Goal: Find contact information: Find contact information

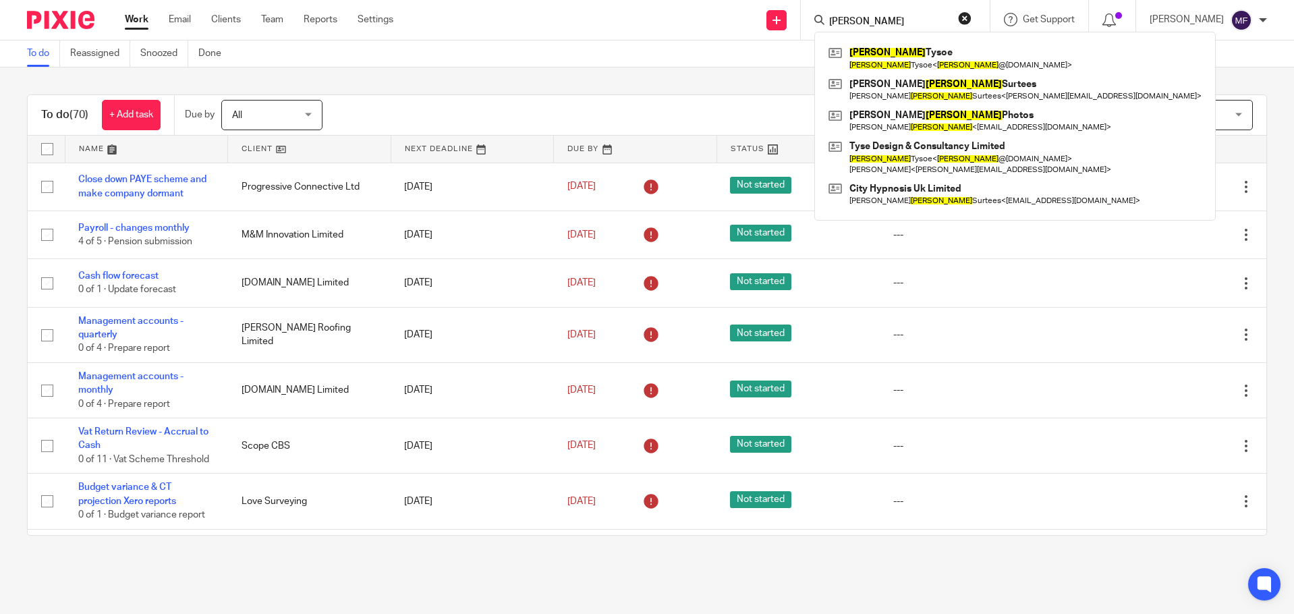
scroll to position [202, 0]
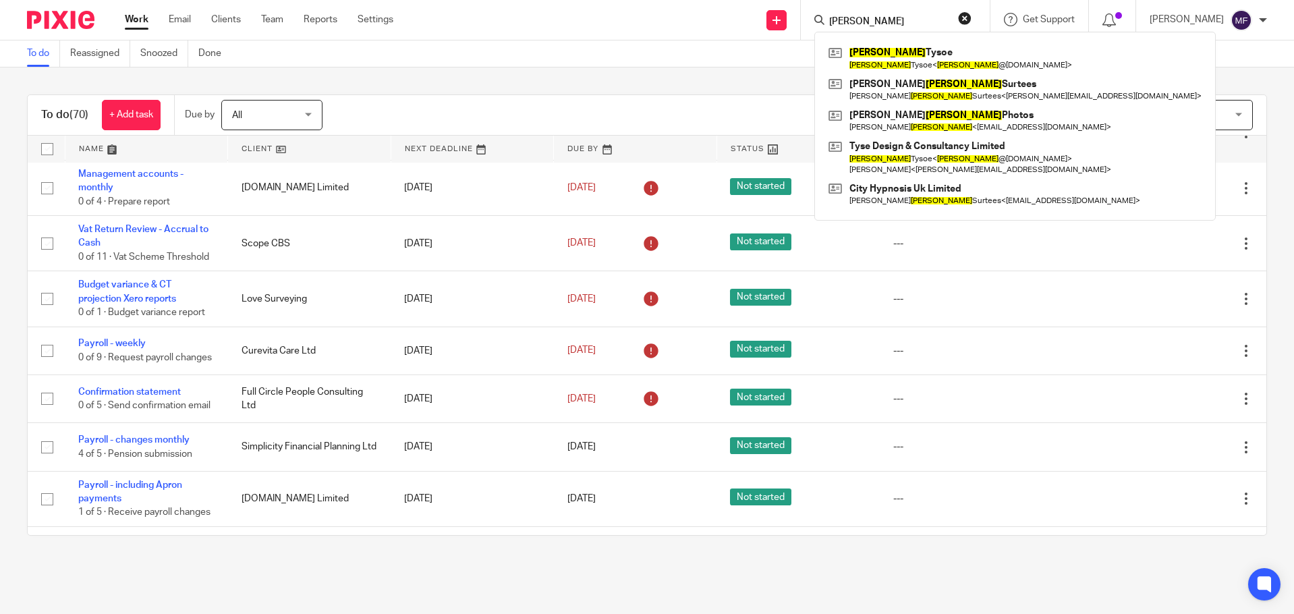
drag, startPoint x: 875, startPoint y: 18, endPoint x: 736, endPoint y: 2, distance: 139.9
click at [753, 7] on div "Send new email Create task Add client Request signature [PERSON_NAME] Tysoe [PE…" at bounding box center [854, 20] width 881 height 40
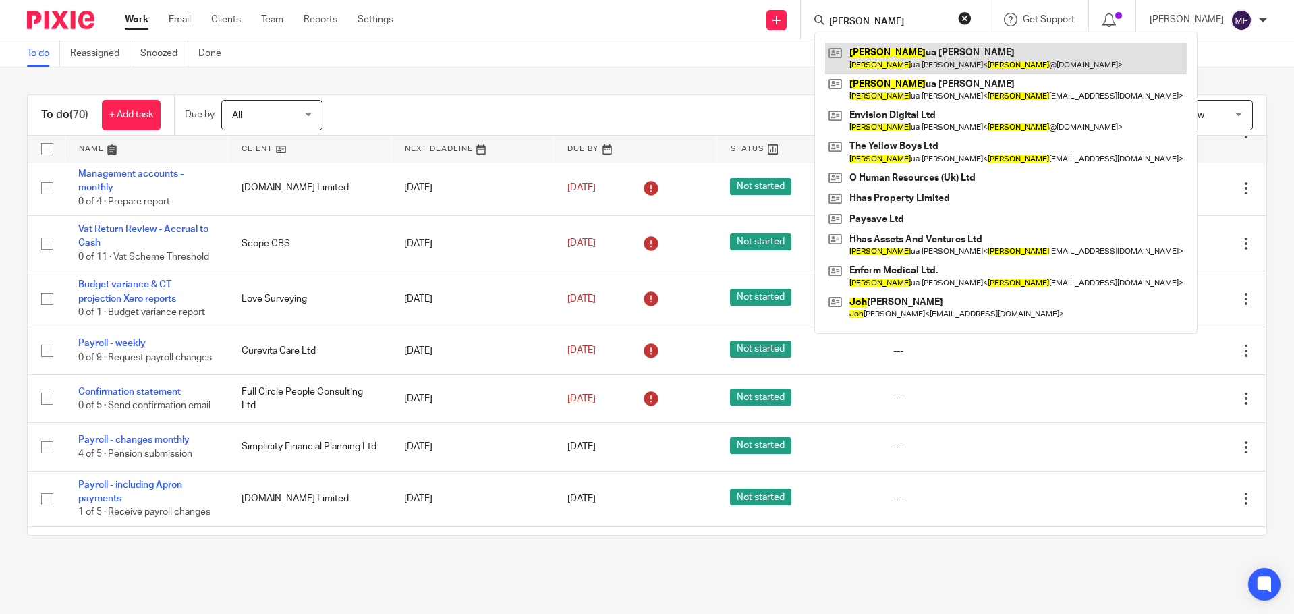
type input "josh"
click at [886, 49] on link at bounding box center [1006, 58] width 362 height 31
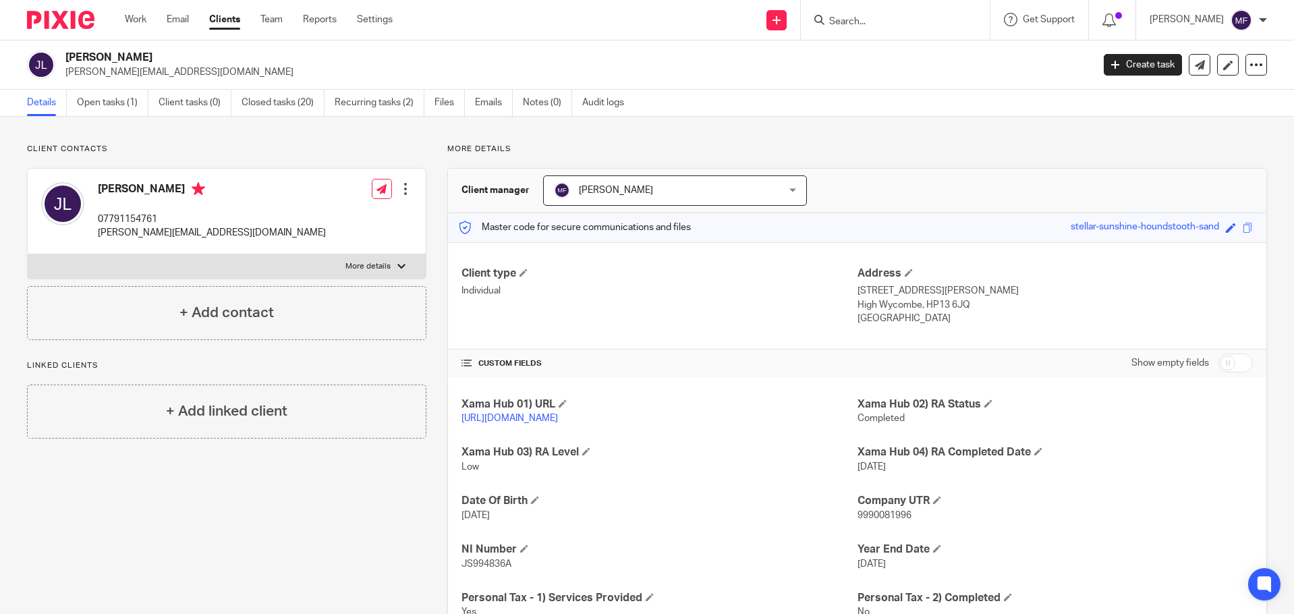
drag, startPoint x: 67, startPoint y: 72, endPoint x: 190, endPoint y: 73, distance: 123.5
click at [190, 73] on p "[PERSON_NAME][EMAIL_ADDRESS][DOMAIN_NAME]" at bounding box center [574, 71] width 1018 height 13
drag, startPoint x: 175, startPoint y: 72, endPoint x: 61, endPoint y: 72, distance: 113.4
click at [61, 72] on div "[PERSON_NAME] [PERSON_NAME][EMAIL_ADDRESS][DOMAIN_NAME]" at bounding box center [555, 65] width 1057 height 28
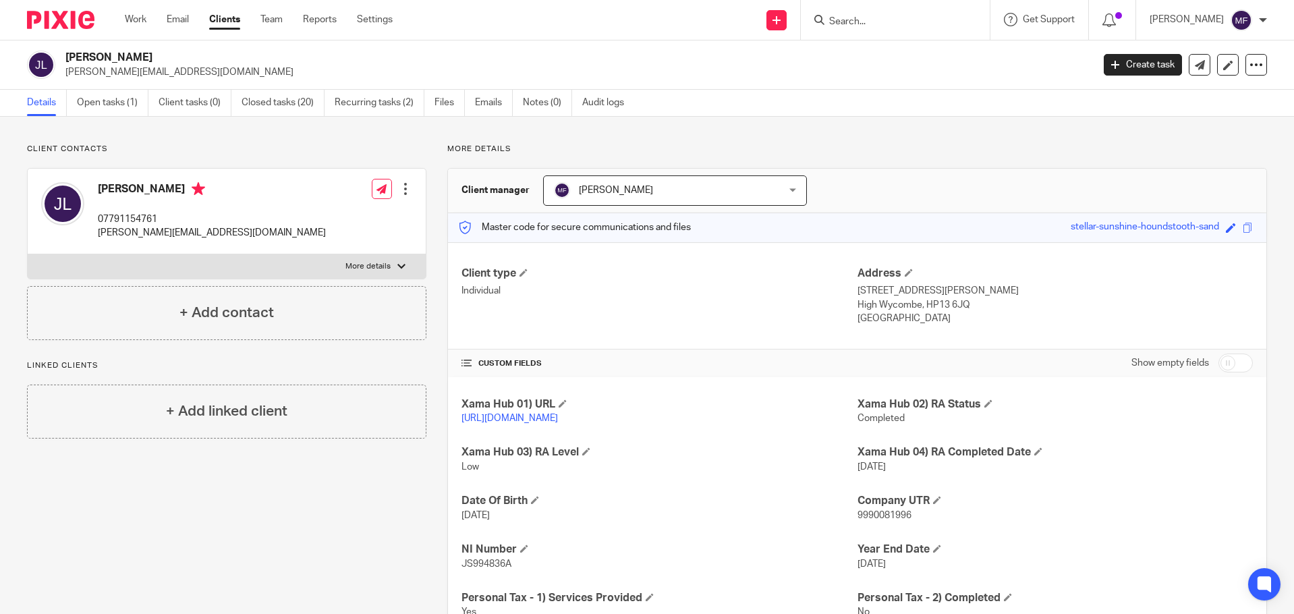
copy p "[PERSON_NAME][EMAIL_ADDRESS][DOMAIN_NAME]"
